Goal: Task Accomplishment & Management: Use online tool/utility

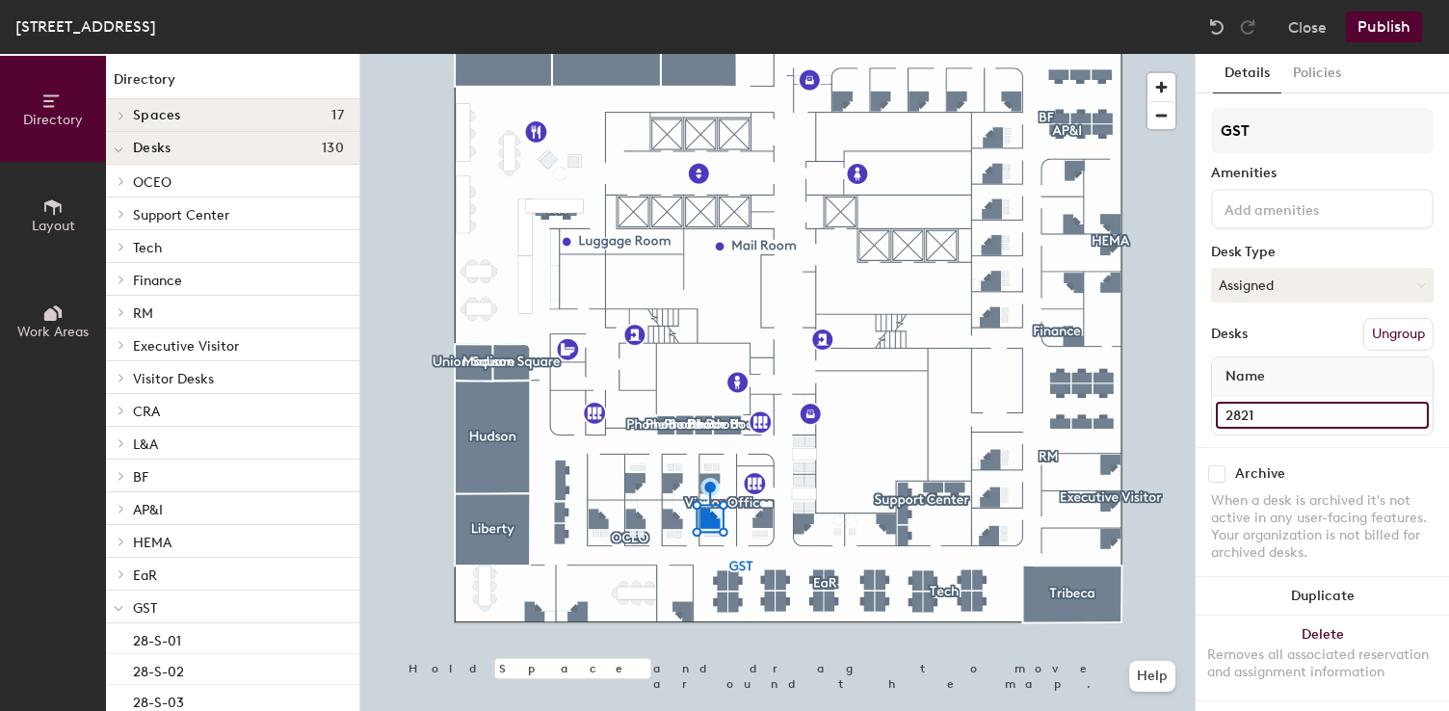
click at [1268, 411] on input "2821" at bounding box center [1322, 415] width 213 height 27
type input "[PERSON_NAME] - 2821"
click at [1308, 329] on div "Desks Ungroup" at bounding box center [1322, 334] width 223 height 33
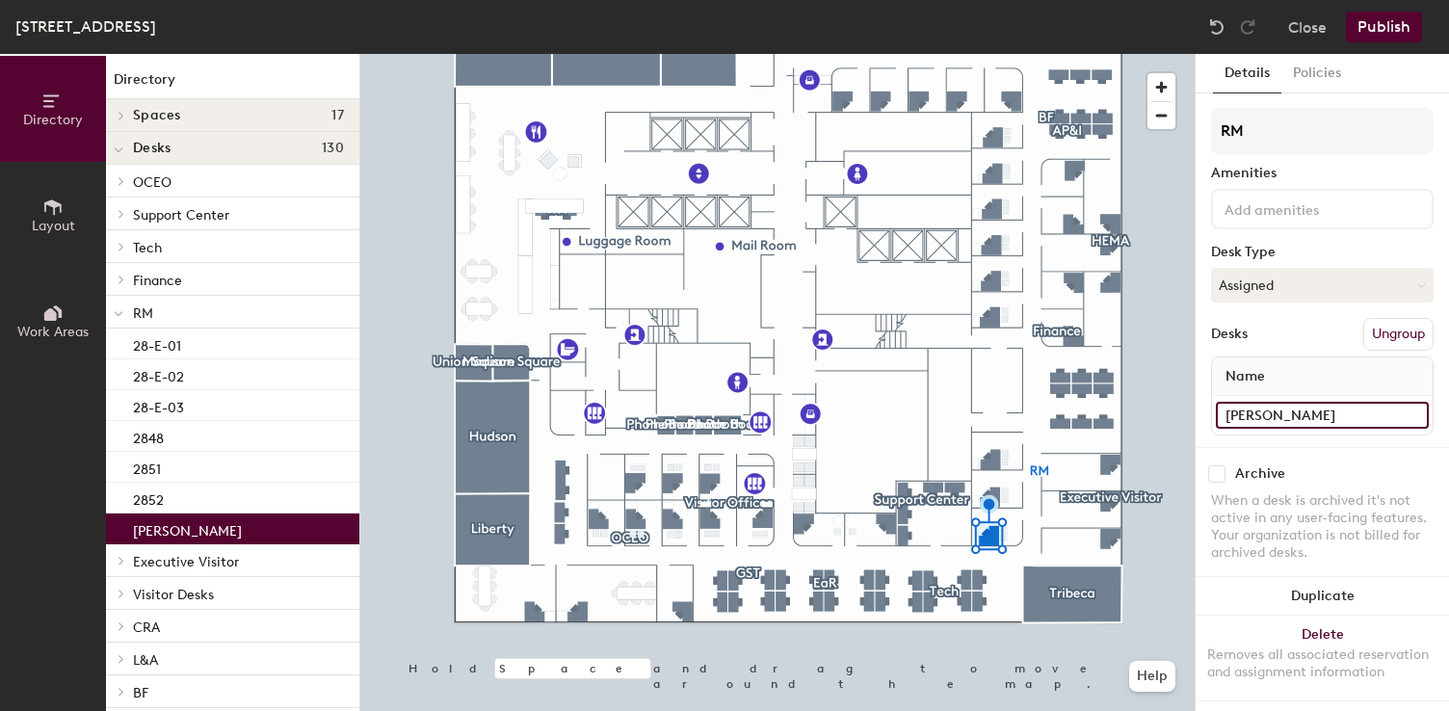
click at [1350, 415] on input "[PERSON_NAME]" at bounding box center [1322, 415] width 213 height 27
type input "[PERSON_NAME] - 2850"
click at [1379, 47] on div "[STREET_ADDRESS] Close Publish" at bounding box center [724, 27] width 1449 height 54
click at [1384, 25] on button "Publish" at bounding box center [1384, 27] width 76 height 31
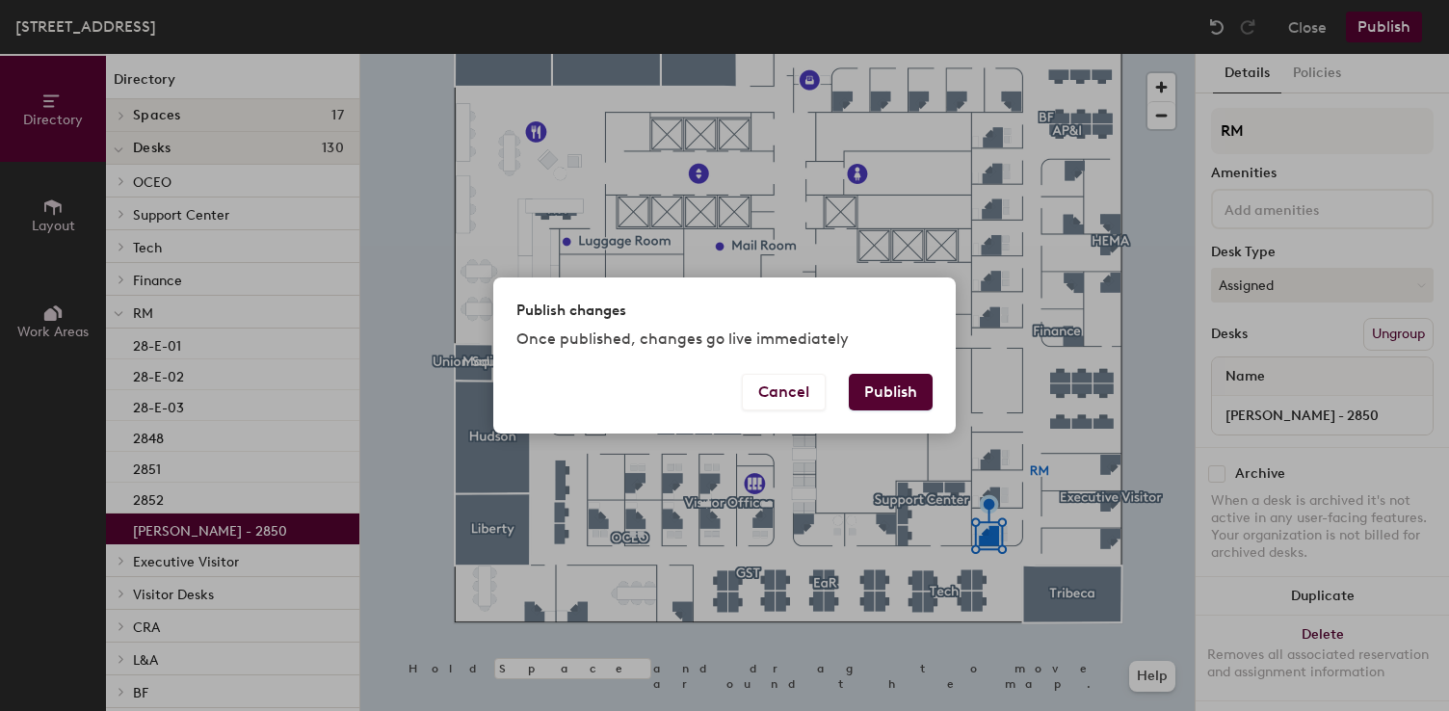
click at [905, 374] on button "Publish" at bounding box center [891, 392] width 84 height 37
